Goal: Task Accomplishment & Management: Use online tool/utility

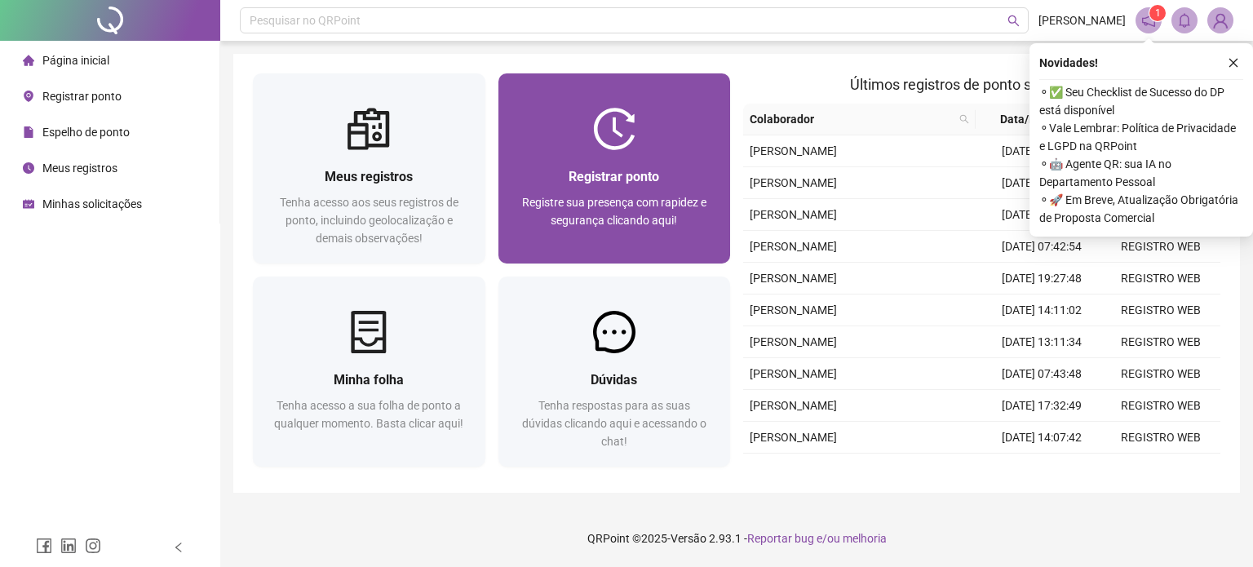
click at [534, 211] on div "Registre sua presença com rapidez e segurança clicando aqui!" at bounding box center [614, 220] width 193 height 54
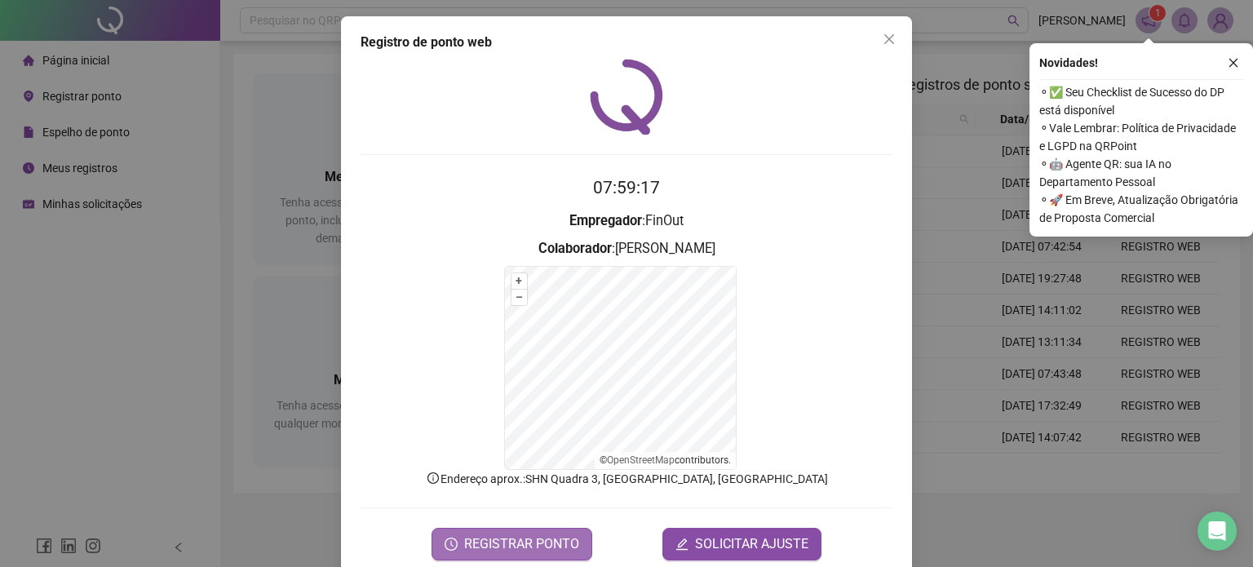
click at [533, 534] on span "REGISTRAR PONTO" at bounding box center [521, 544] width 115 height 20
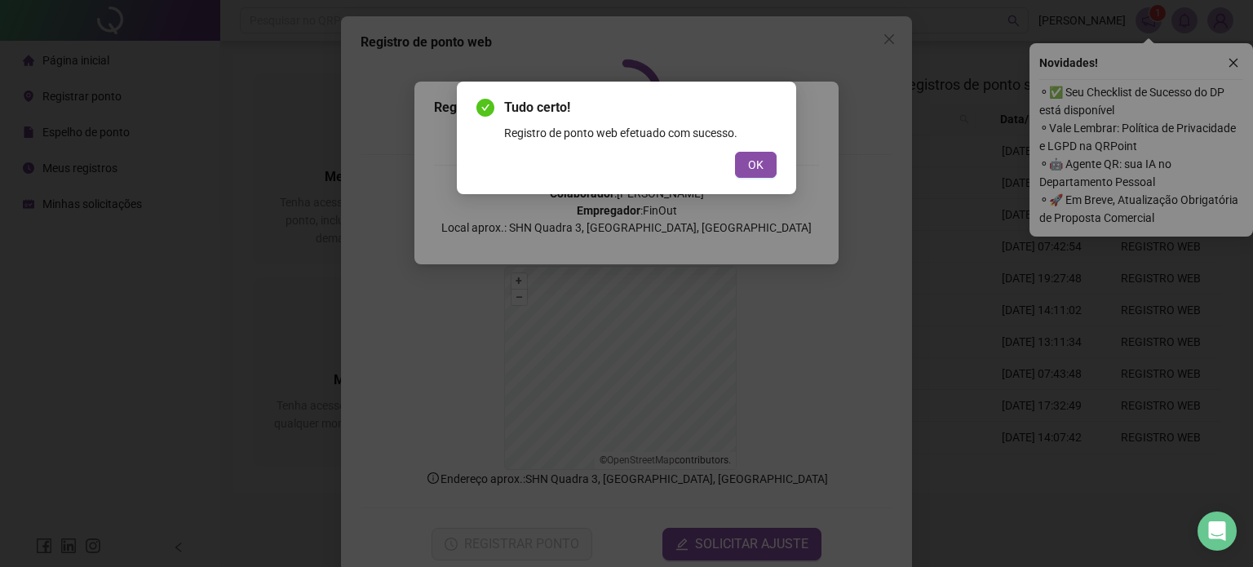
click at [245, 237] on div "Tudo certo! Registro de ponto web efetuado com sucesso. OK" at bounding box center [626, 283] width 1253 height 567
drag, startPoint x: 728, startPoint y: 140, endPoint x: 770, endPoint y: 170, distance: 50.9
click at [770, 170] on div "Tudo certo! Registro de ponto web efetuado com sucesso. OK" at bounding box center [626, 138] width 300 height 80
click at [770, 170] on button "OK" at bounding box center [756, 165] width 42 height 26
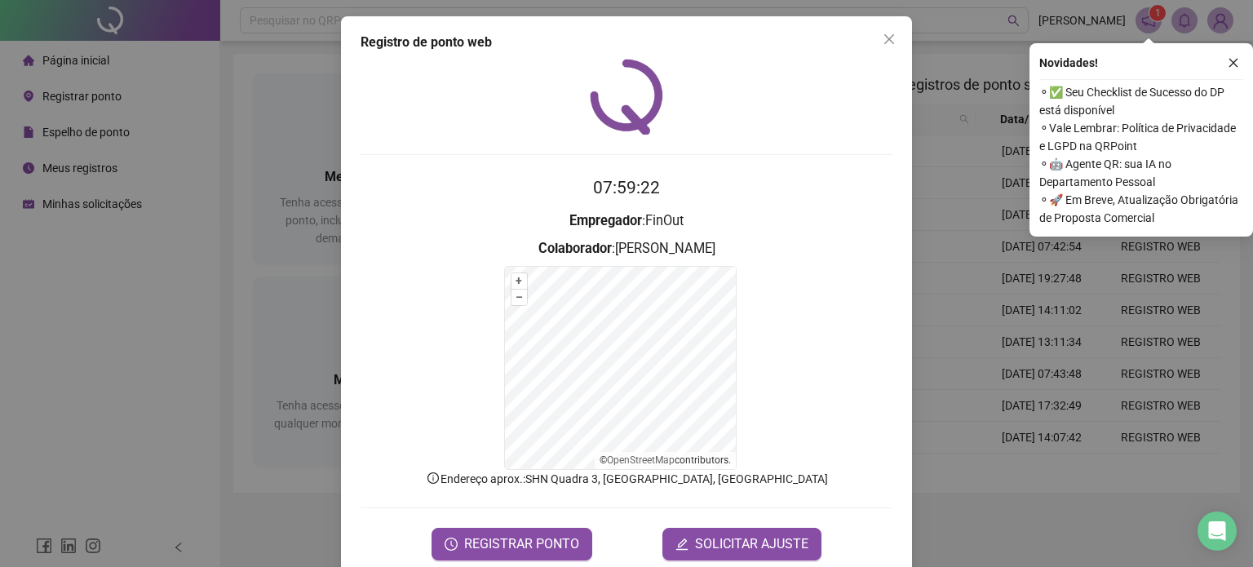
click at [304, 204] on div "Registro de ponto web 07:59:22 Empregador : FinOut Colaborador : BRENDA ESTEFAN…" at bounding box center [626, 283] width 1253 height 567
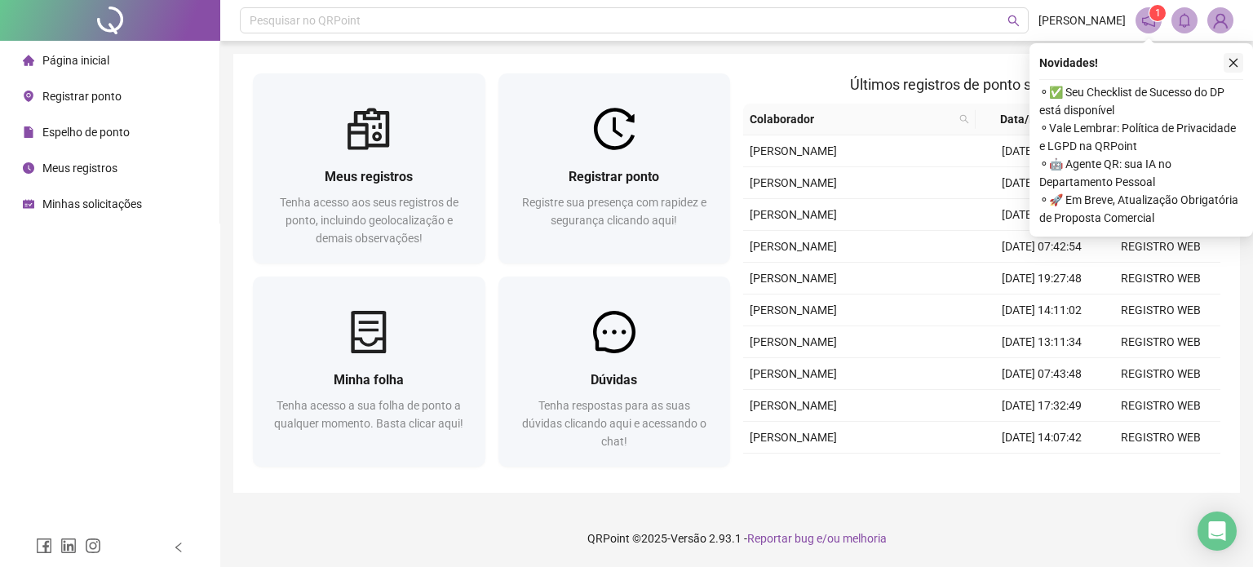
click at [1240, 61] on button "button" at bounding box center [1233, 63] width 20 height 20
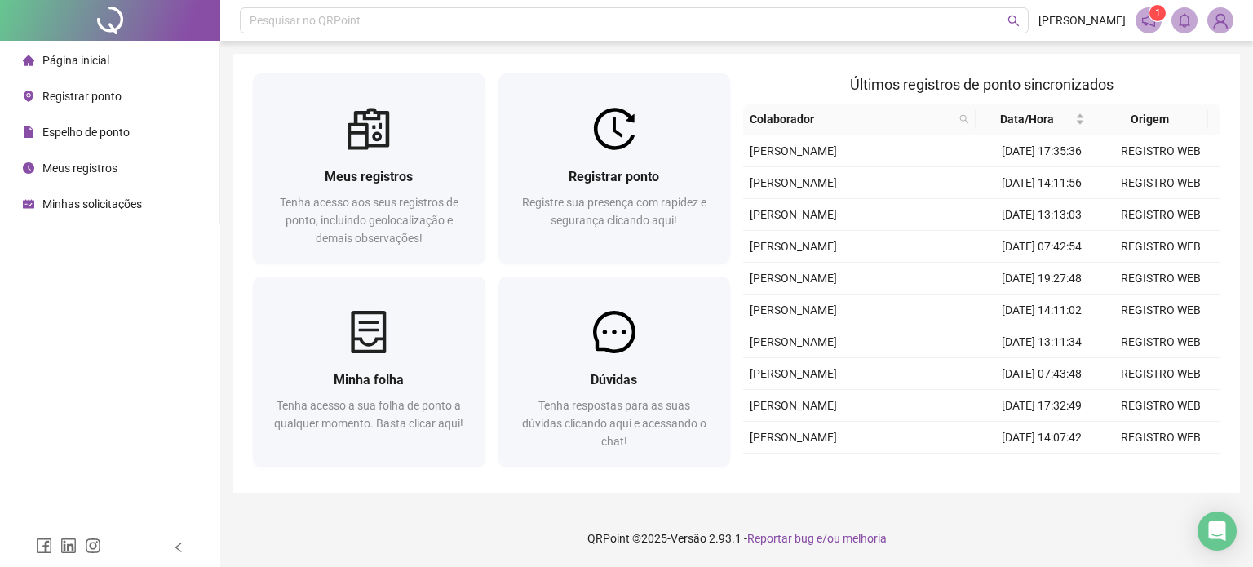
click at [1144, 18] on icon "notification" at bounding box center [1148, 20] width 13 height 13
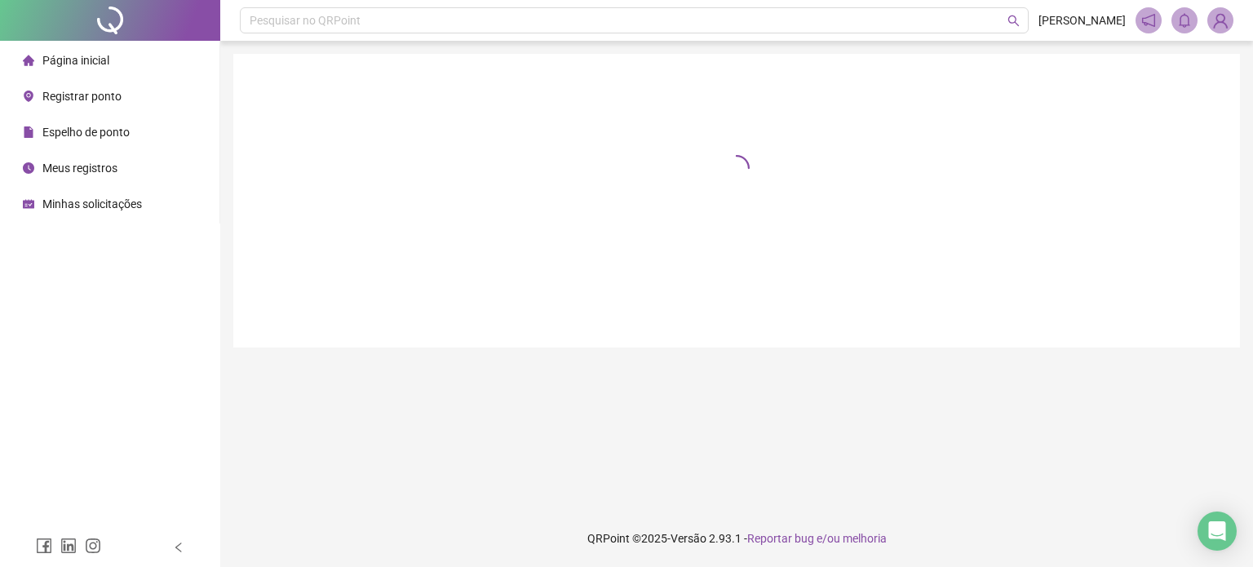
click at [78, 54] on span "Página inicial" at bounding box center [75, 60] width 67 height 13
